Goal: Task Accomplishment & Management: Manage account settings

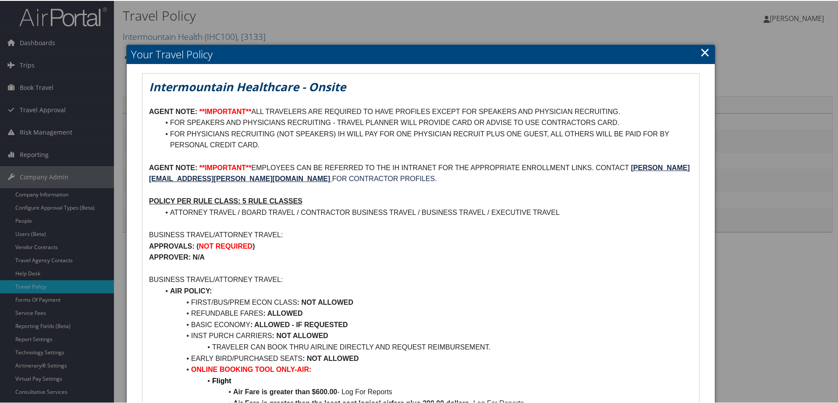
click at [701, 53] on link "×" at bounding box center [705, 52] width 10 height 18
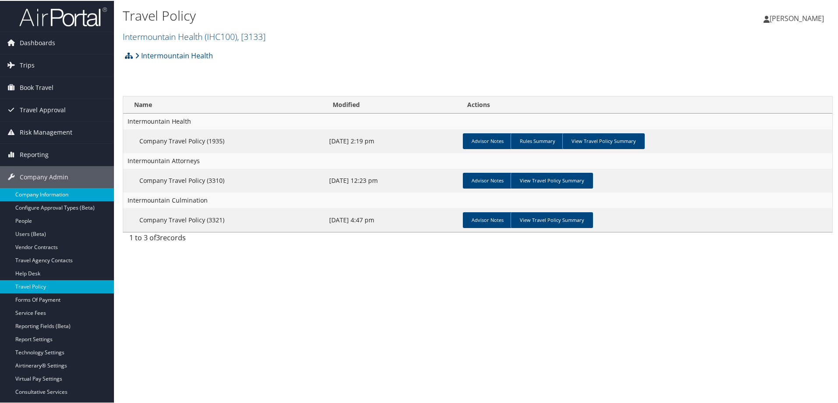
click at [41, 192] on link "Company Information" at bounding box center [57, 193] width 114 height 13
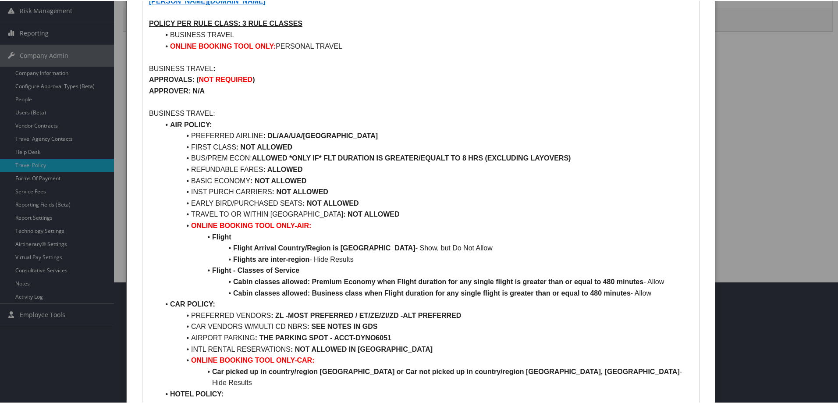
scroll to position [132, 0]
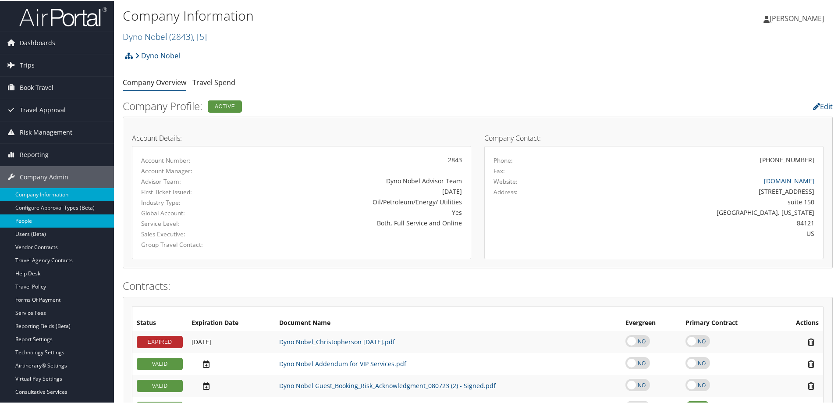
click at [27, 224] on link "People" at bounding box center [57, 220] width 114 height 13
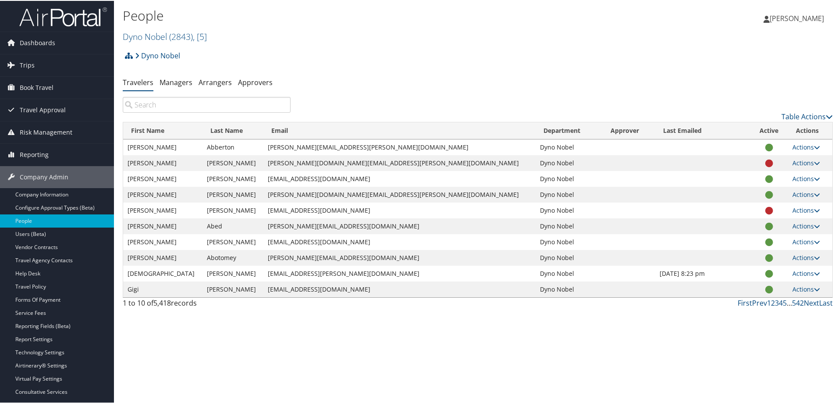
click at [166, 105] on input "search" at bounding box center [207, 104] width 168 height 16
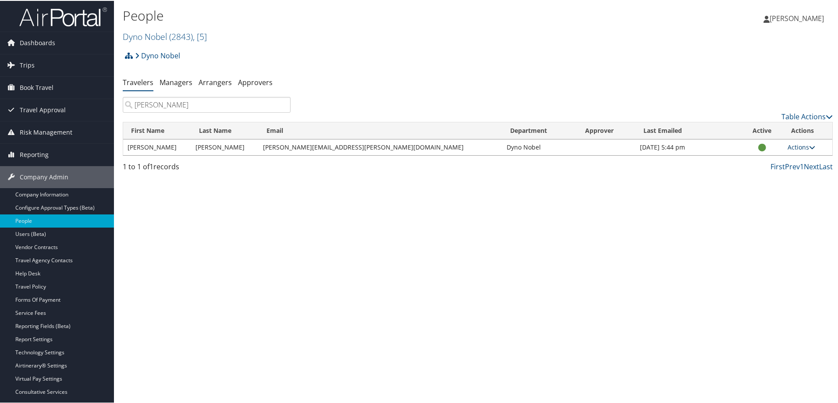
type input "[PERSON_NAME]"
click at [788, 148] on link "Actions" at bounding box center [802, 146] width 28 height 8
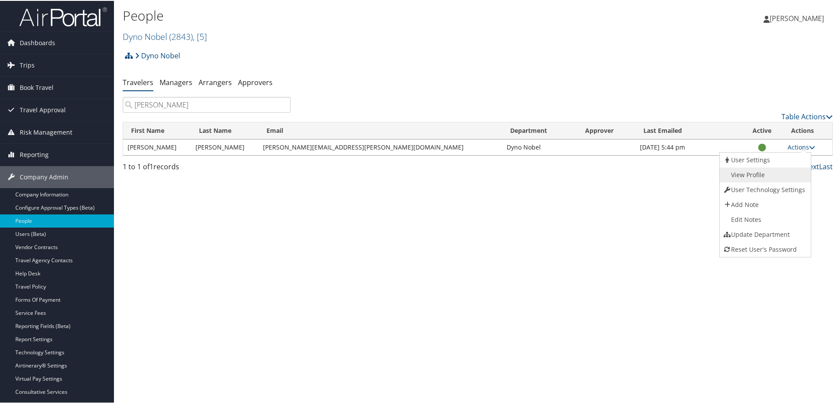
click at [755, 172] on link "View Profile" at bounding box center [764, 174] width 89 height 15
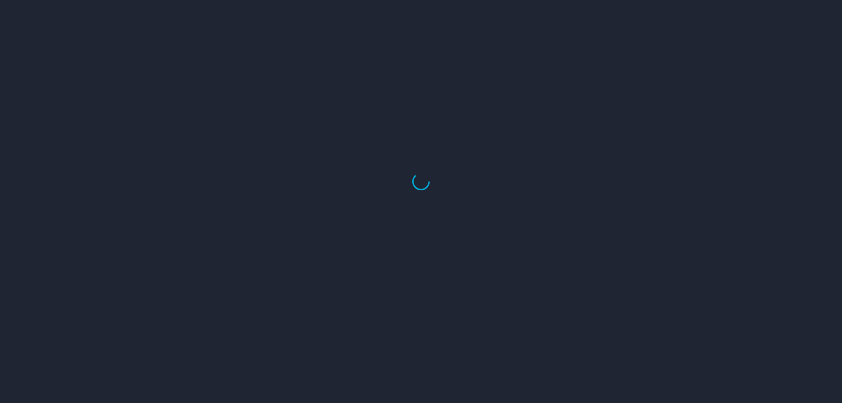
select select "US"
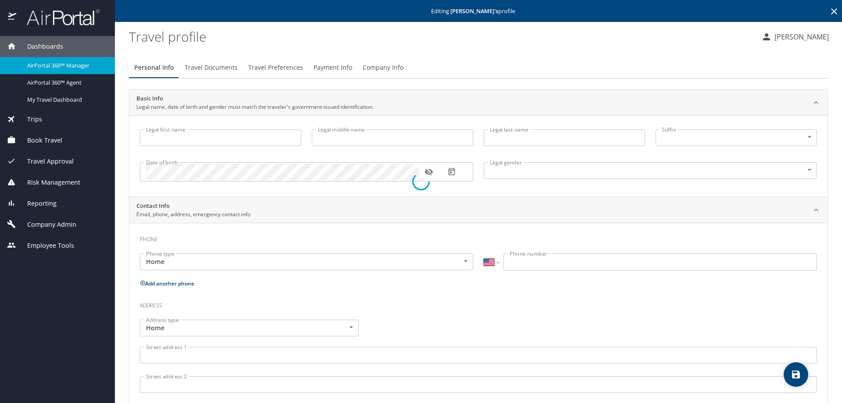
type input "[PERSON_NAME]"
type input "Ray"
type input "[PERSON_NAME]"
type input "Male"
type input "Peyton"
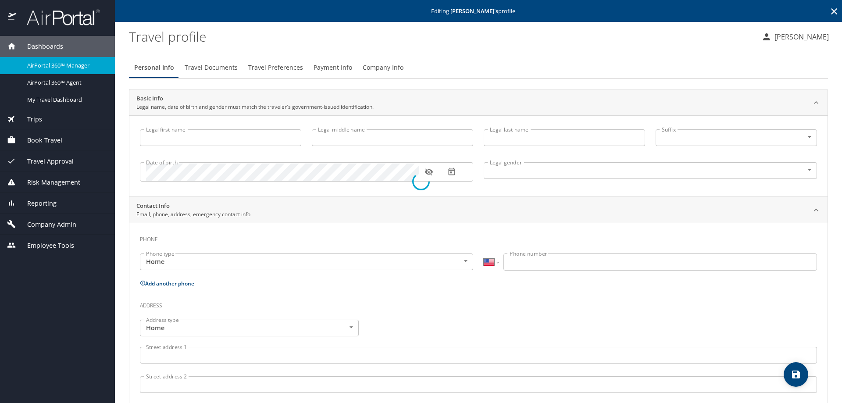
type input "[PERSON_NAME]"
type input "(423) 341-4126"
select select "US"
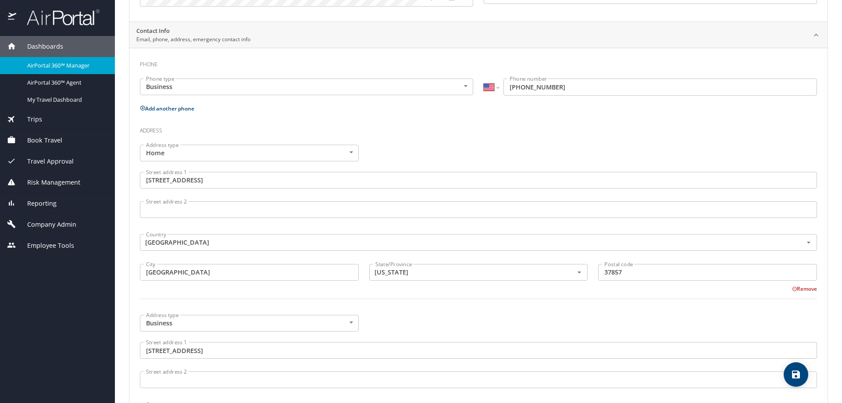
scroll to position [175, 0]
